Goal: Task Accomplishment & Management: Manage account settings

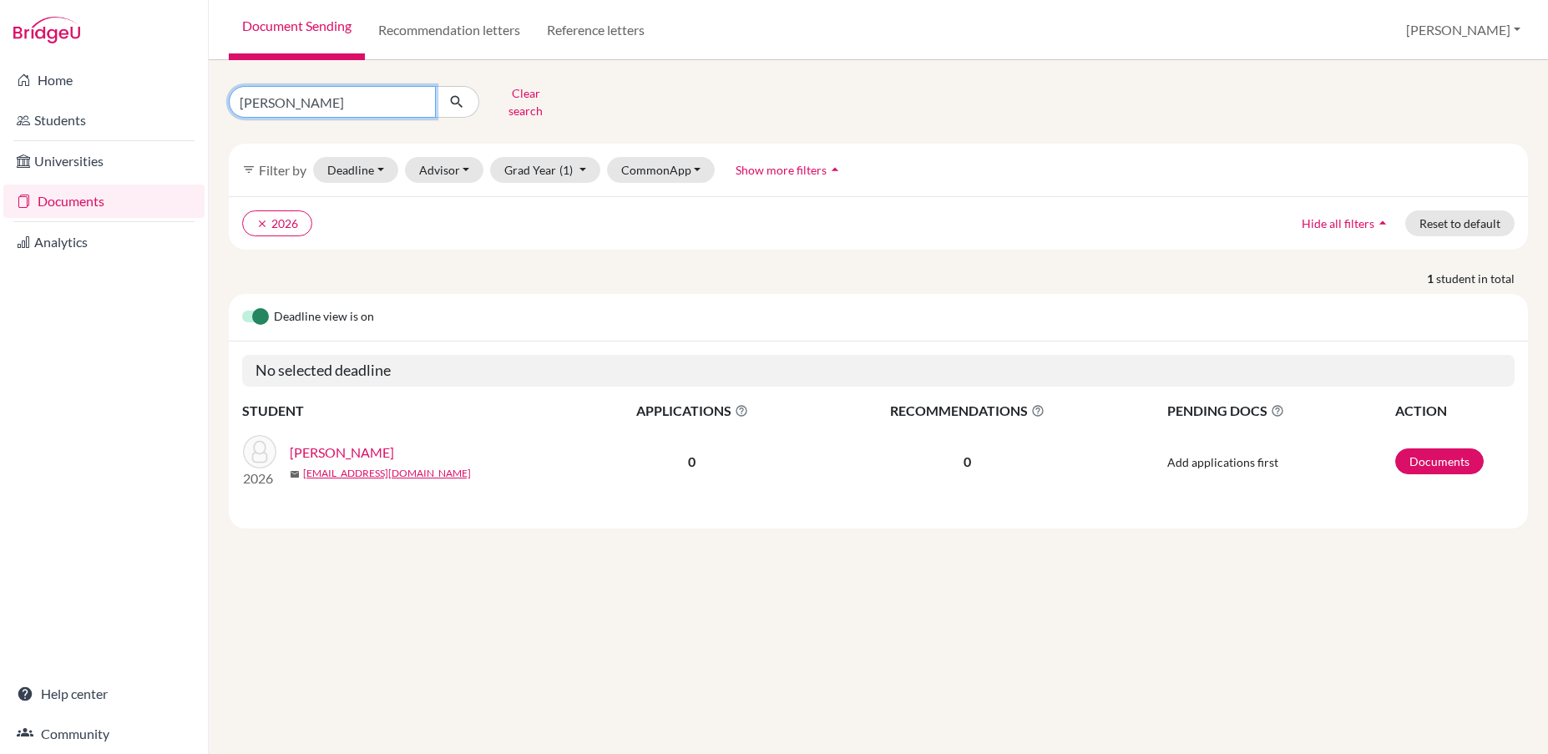
drag, startPoint x: 293, startPoint y: 100, endPoint x: 184, endPoint y: 101, distance: 109.4
click at [184, 101] on div "Home Students Universities Documents Analytics Help center Community Document S…" at bounding box center [774, 377] width 1548 height 754
type input "j"
type input "hill"
click button "submit" at bounding box center [457, 102] width 44 height 32
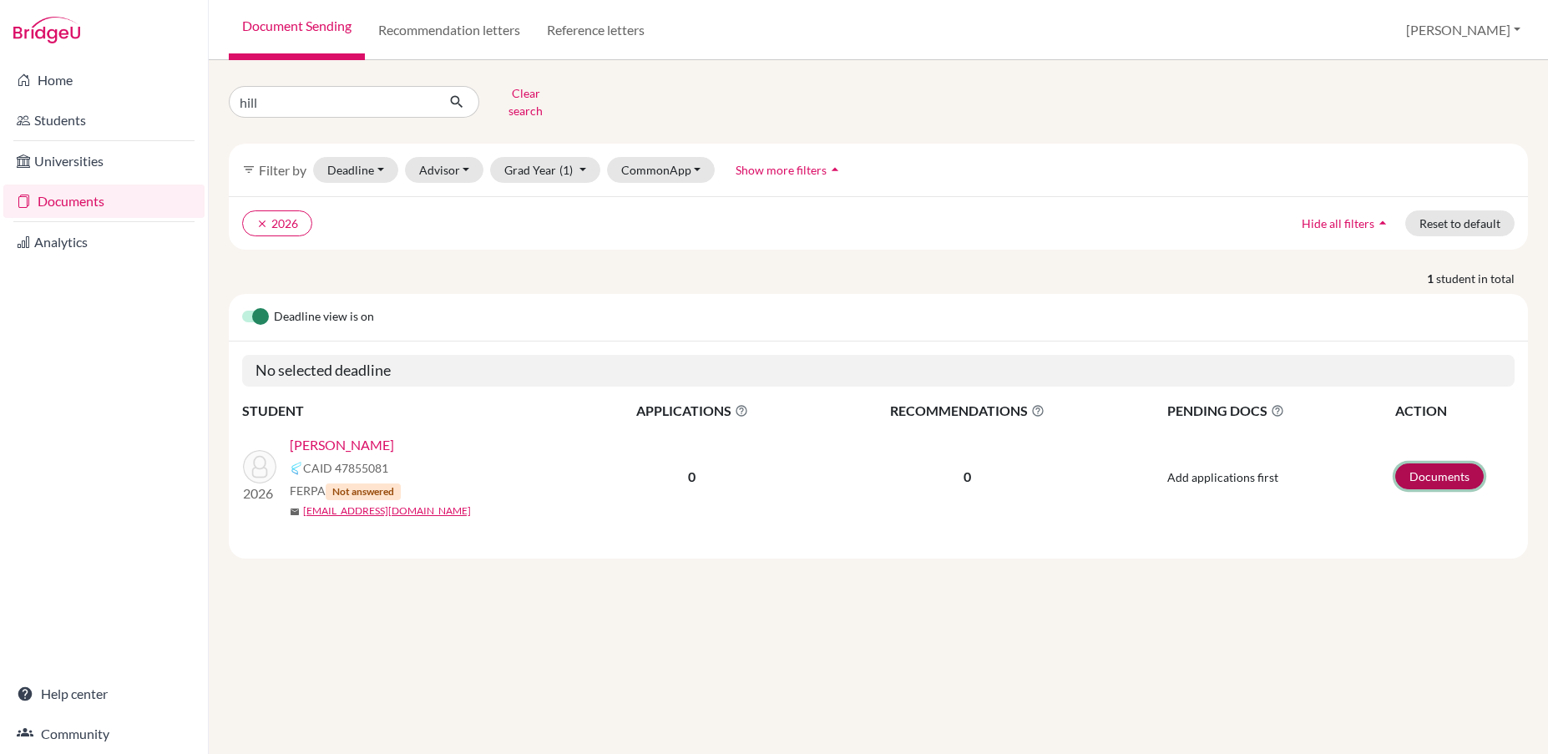
click at [1420, 463] on link "Documents" at bounding box center [1439, 476] width 89 height 26
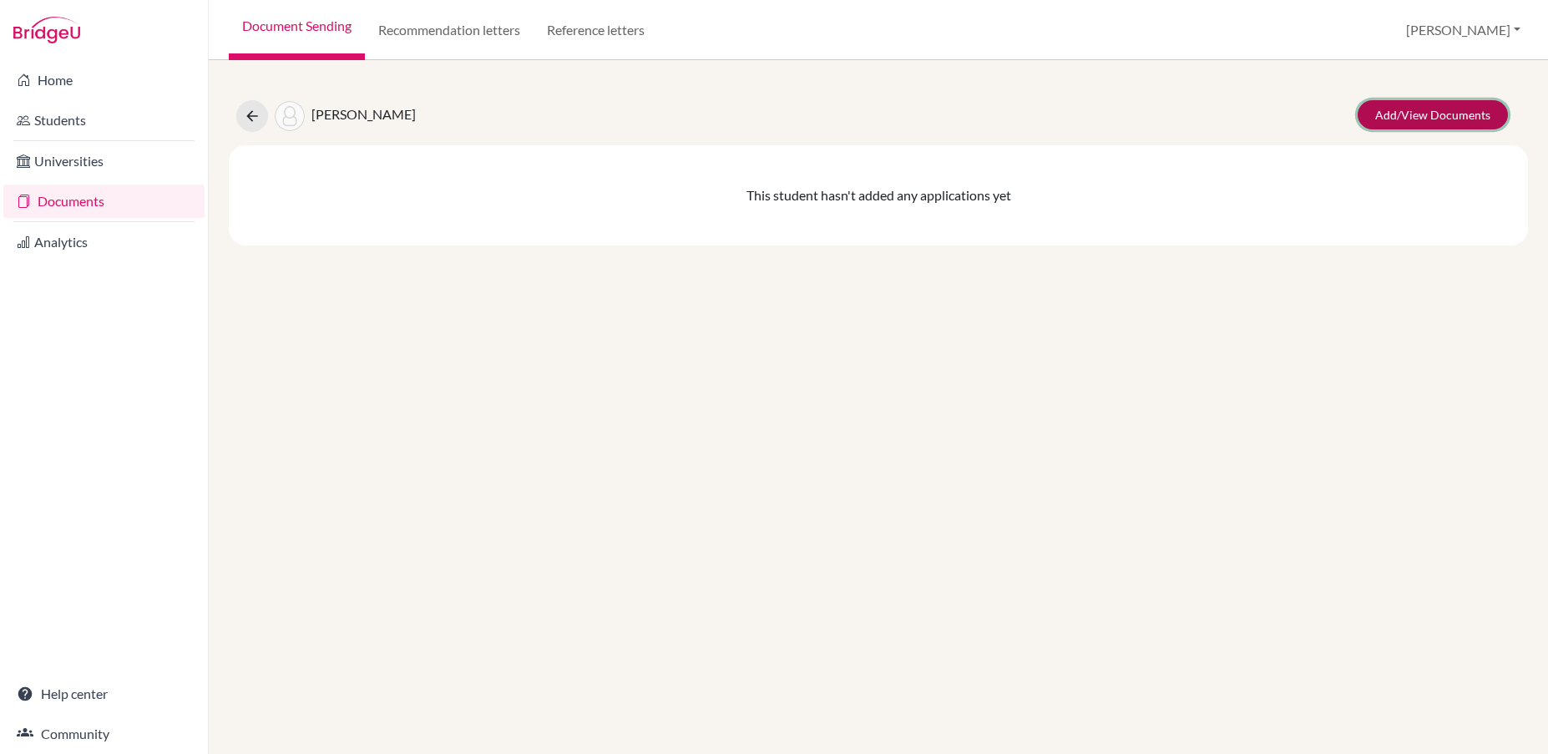
click at [1390, 118] on link "Add/View Documents" at bounding box center [1433, 114] width 150 height 29
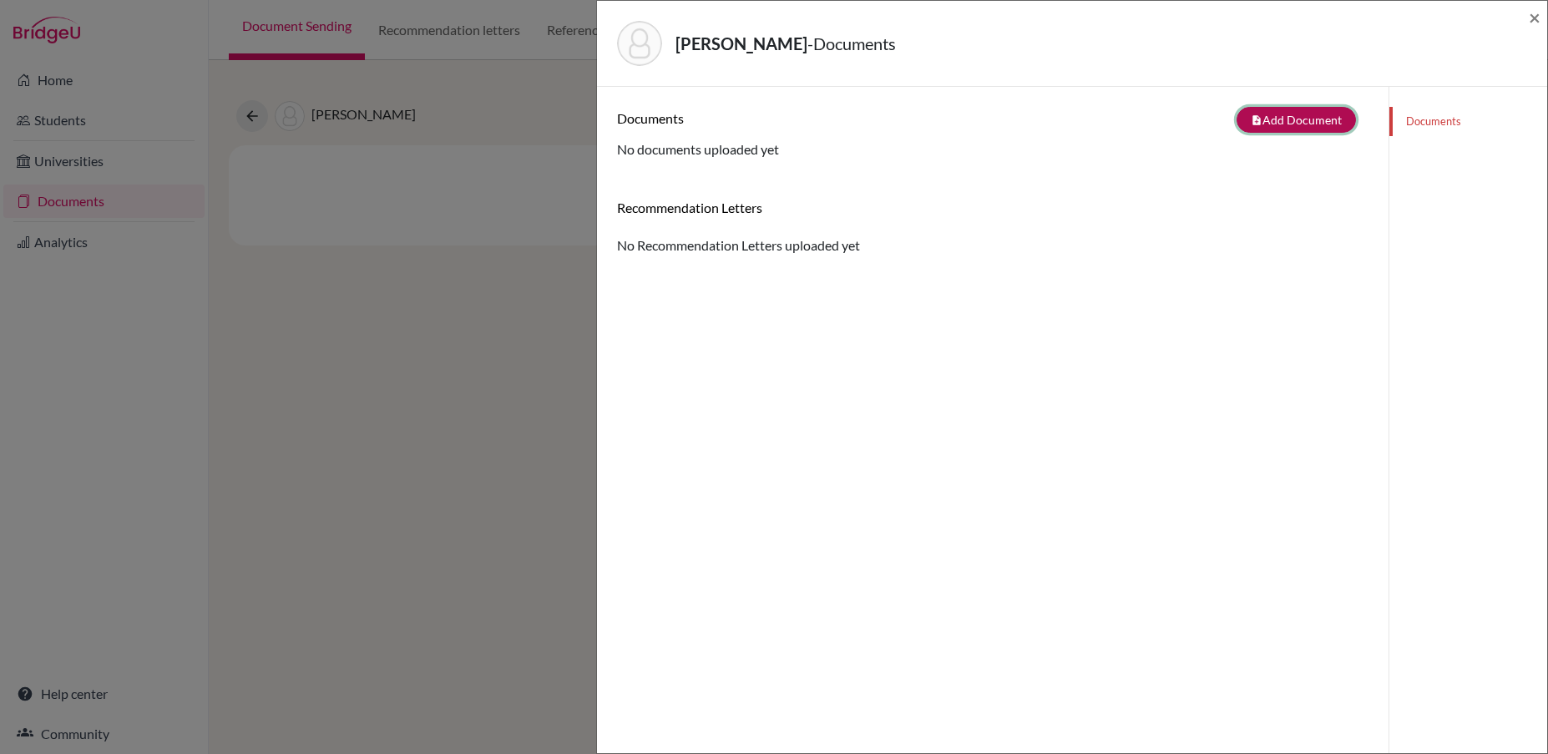
click at [1290, 124] on button "note_add Add Document" at bounding box center [1296, 120] width 119 height 26
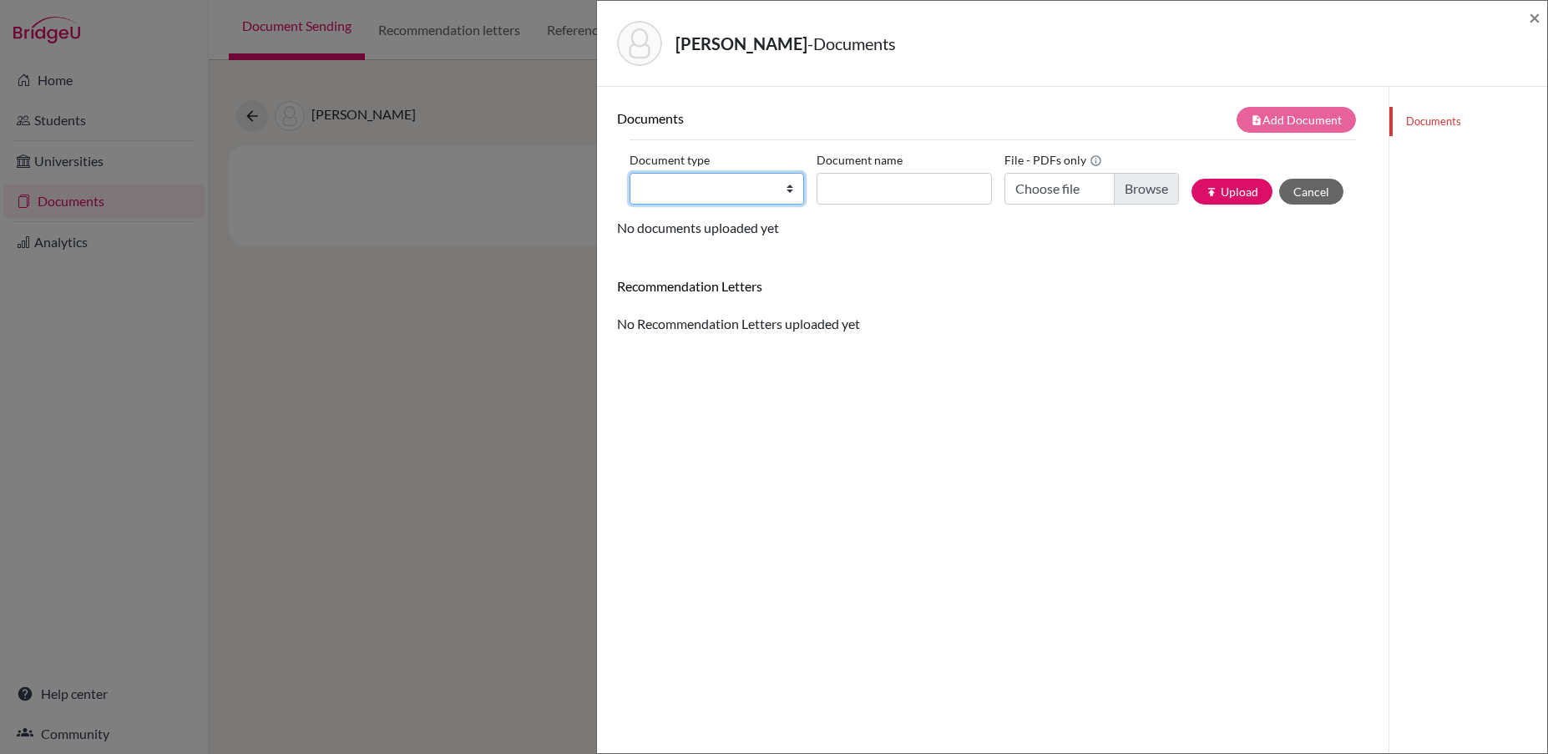
click at [786, 194] on select "Change explanation for Common App reports Counselor recommendation Internationa…" at bounding box center [717, 189] width 175 height 32
select select "2"
click at [630, 173] on select "Change explanation for Common App reports Counselor recommendation Internationa…" at bounding box center [717, 189] width 175 height 32
click at [871, 187] on input "Document name" at bounding box center [904, 189] width 175 height 32
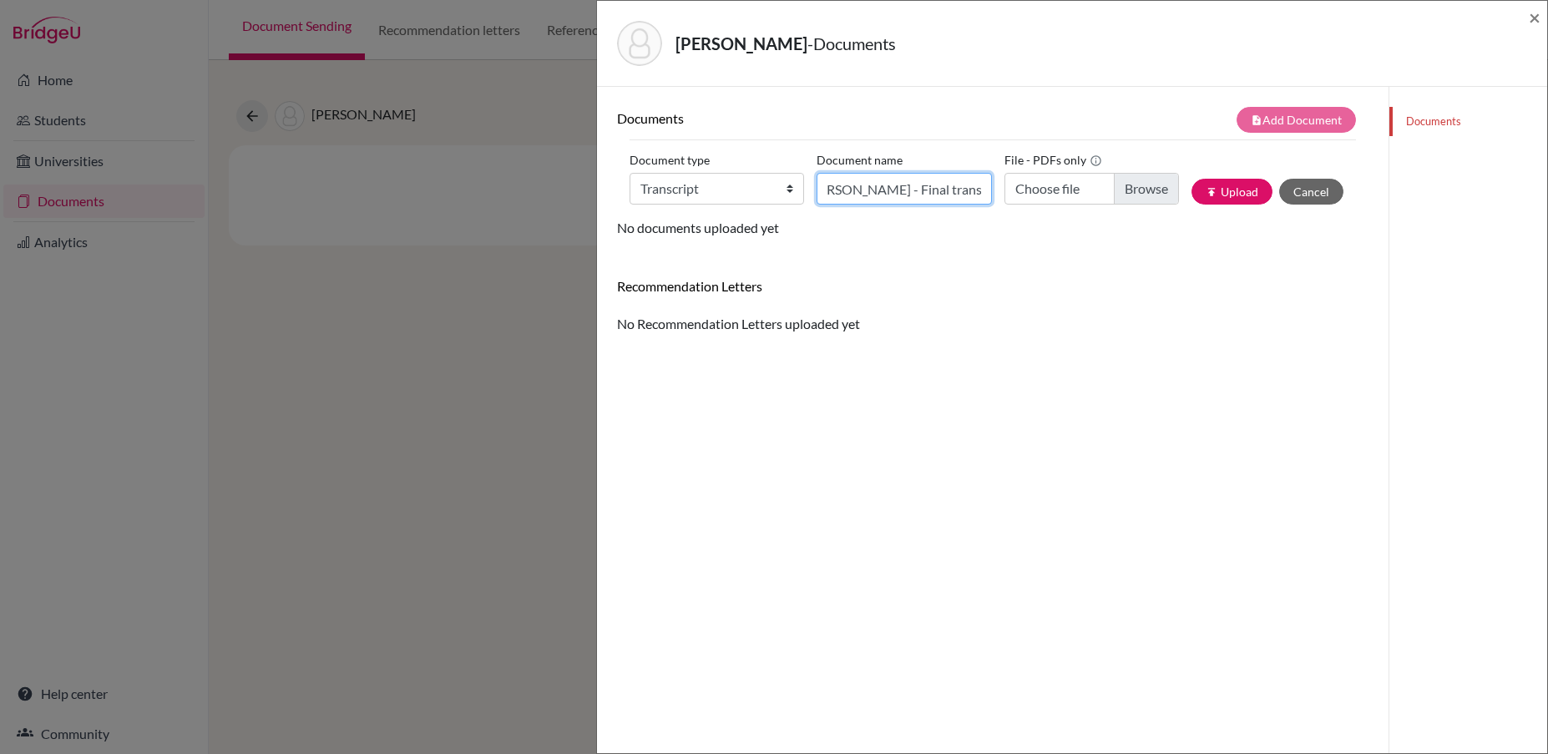
type input "[PERSON_NAME] - Final transcript"
click at [1132, 190] on input "Choose file" at bounding box center [1092, 189] width 175 height 32
type input "C:\fakepath\[PERSON_NAME] - Final Transcript.pdf"
click at [1218, 197] on button "publish Upload" at bounding box center [1232, 192] width 81 height 26
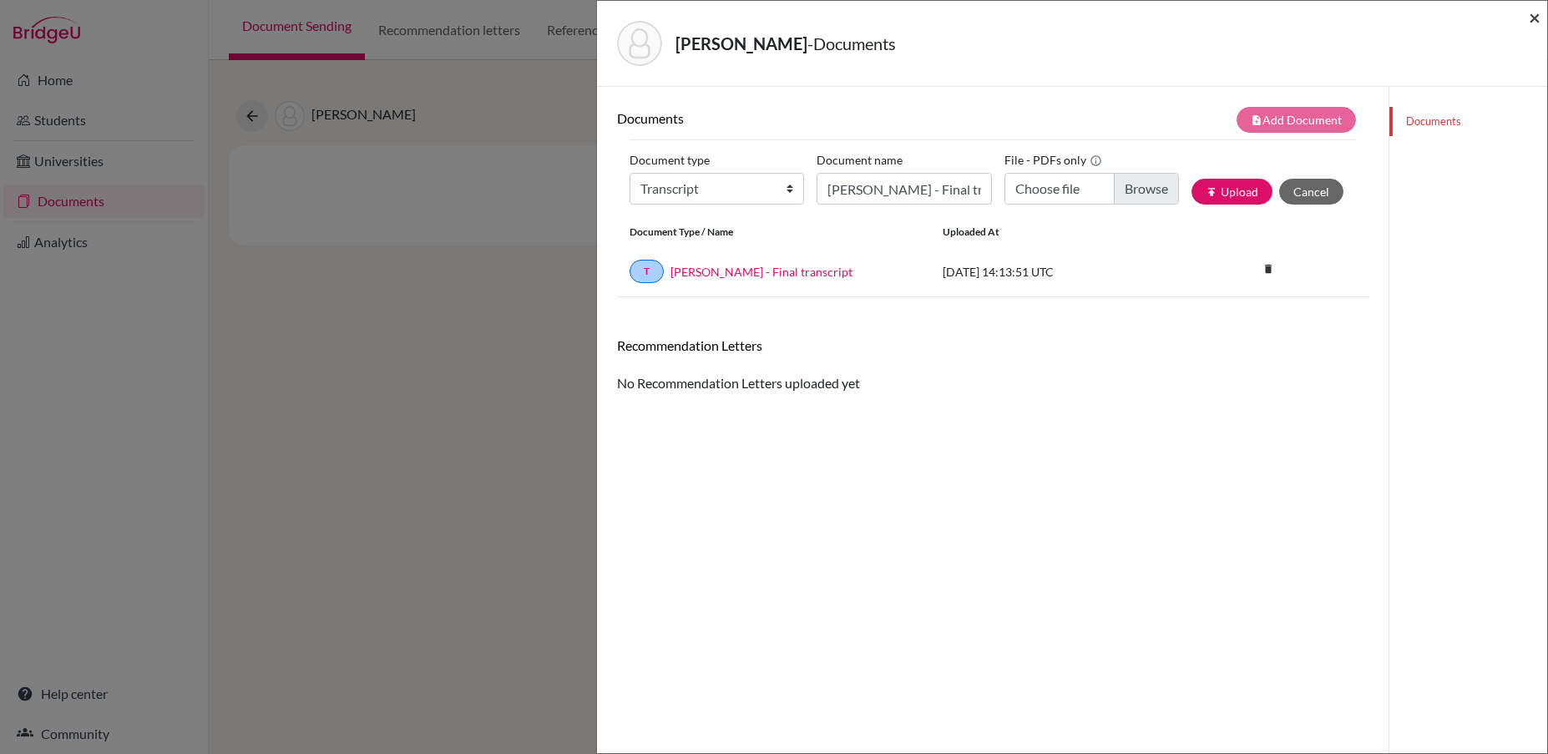
click at [1530, 19] on span "×" at bounding box center [1535, 17] width 12 height 24
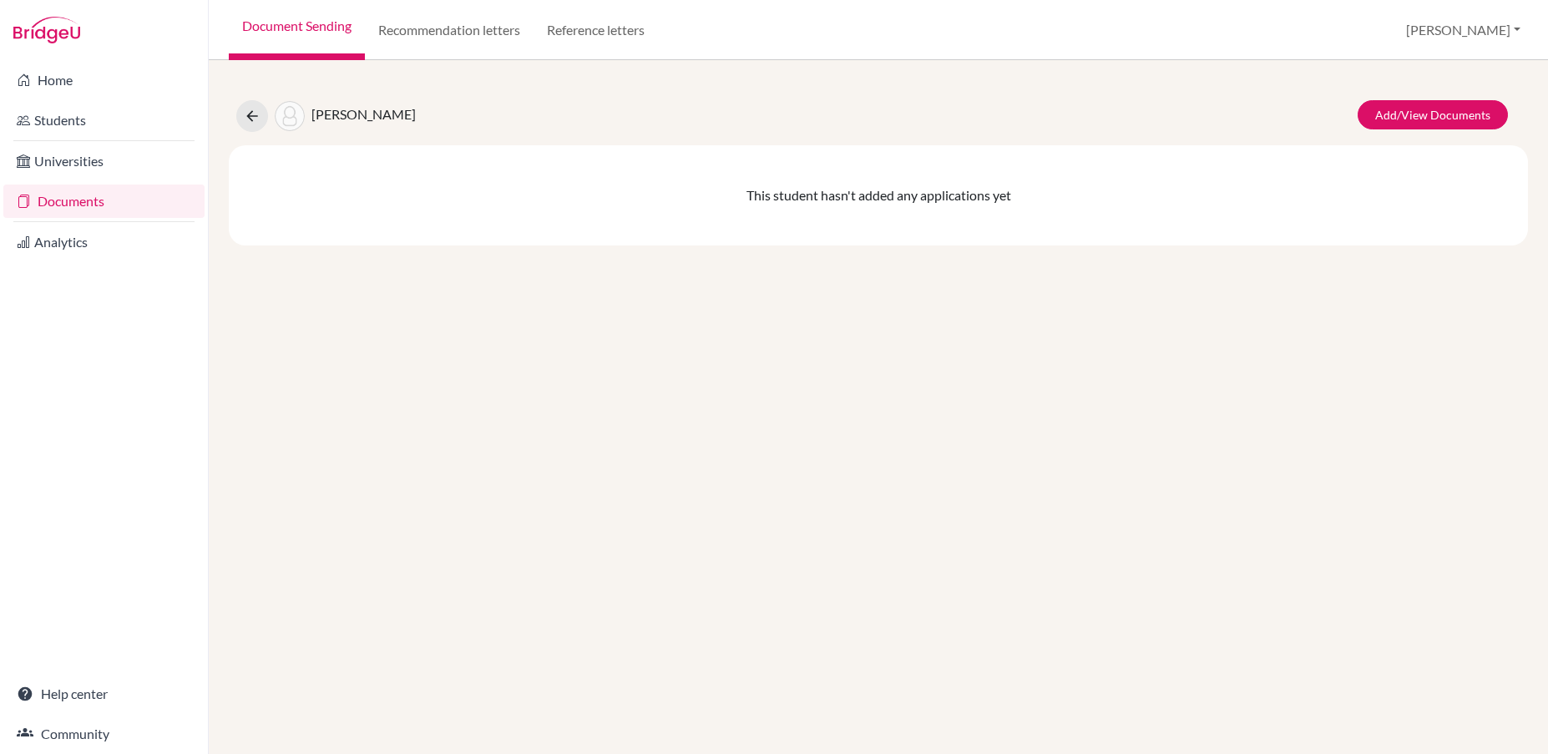
click at [53, 209] on link "Documents" at bounding box center [103, 201] width 201 height 33
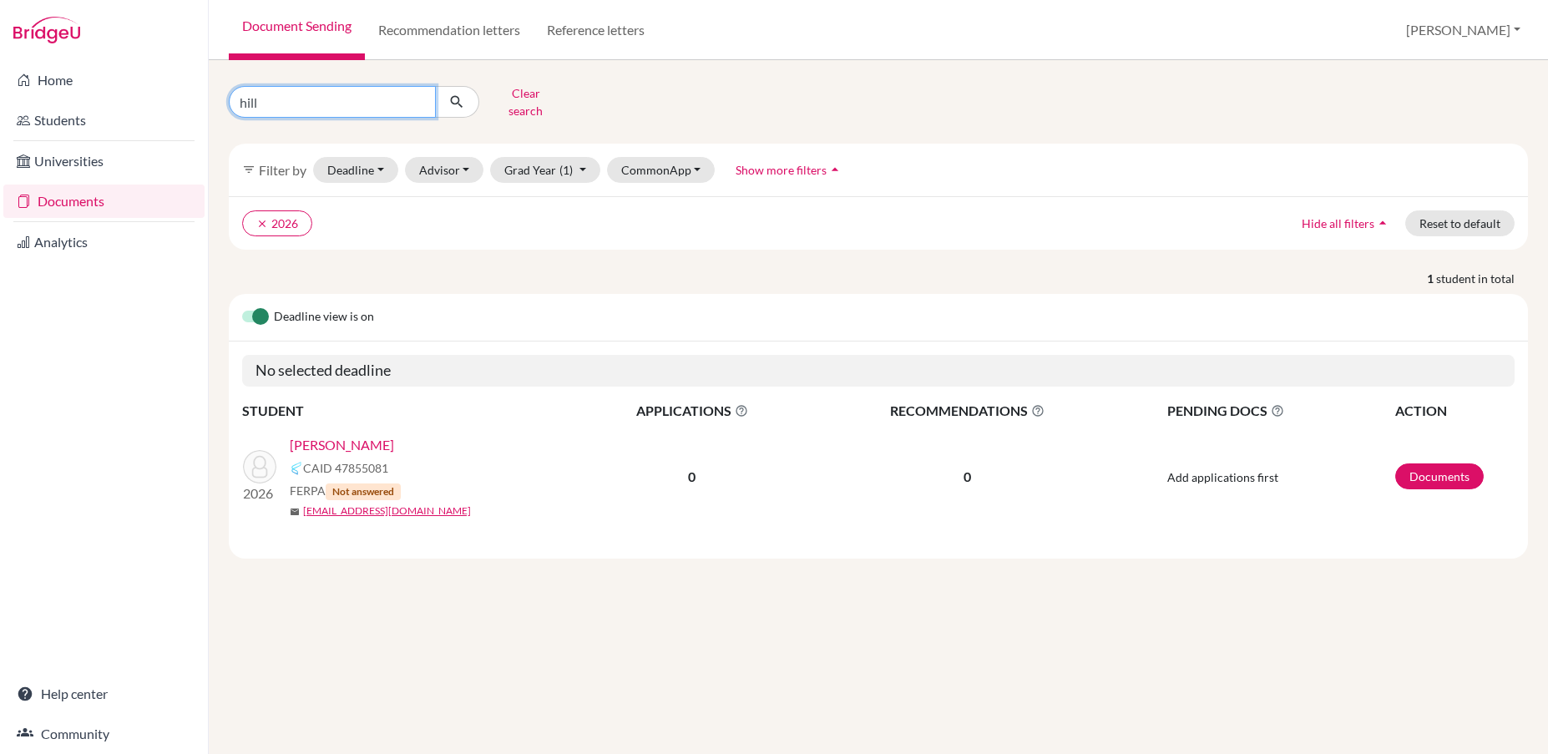
click at [323, 104] on input "hill" at bounding box center [332, 102] width 207 height 32
type input "h"
click at [453, 101] on icon "submit" at bounding box center [456, 102] width 17 height 17
